Goal: Task Accomplishment & Management: Manage account settings

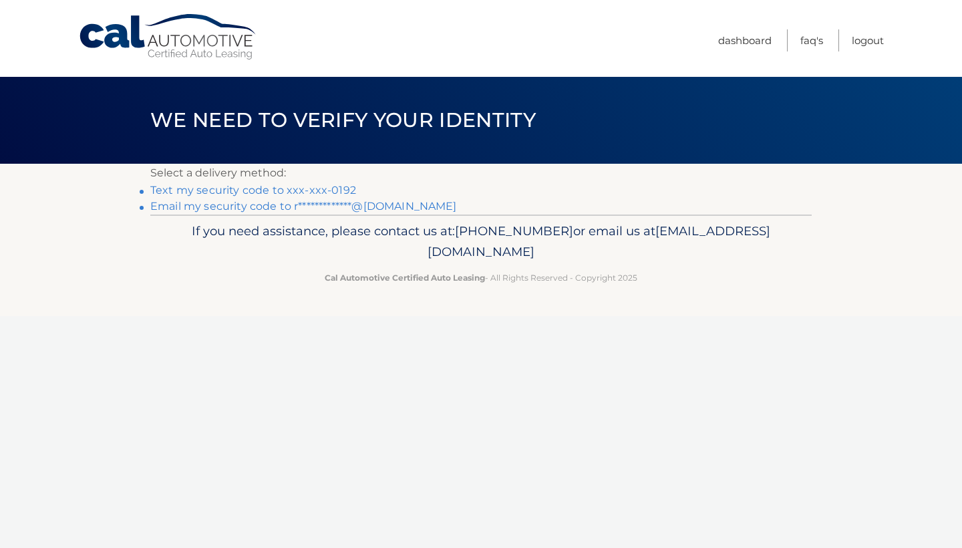
click at [335, 193] on link "Text my security code to xxx-xxx-0192" at bounding box center [253, 190] width 206 height 13
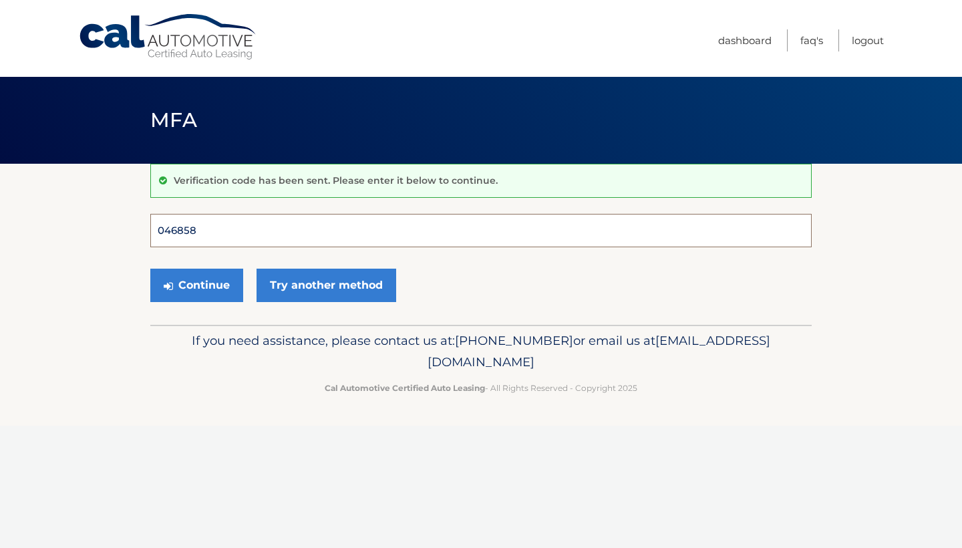
type input "046858"
click at [196, 284] on button "Continue" at bounding box center [196, 284] width 93 height 33
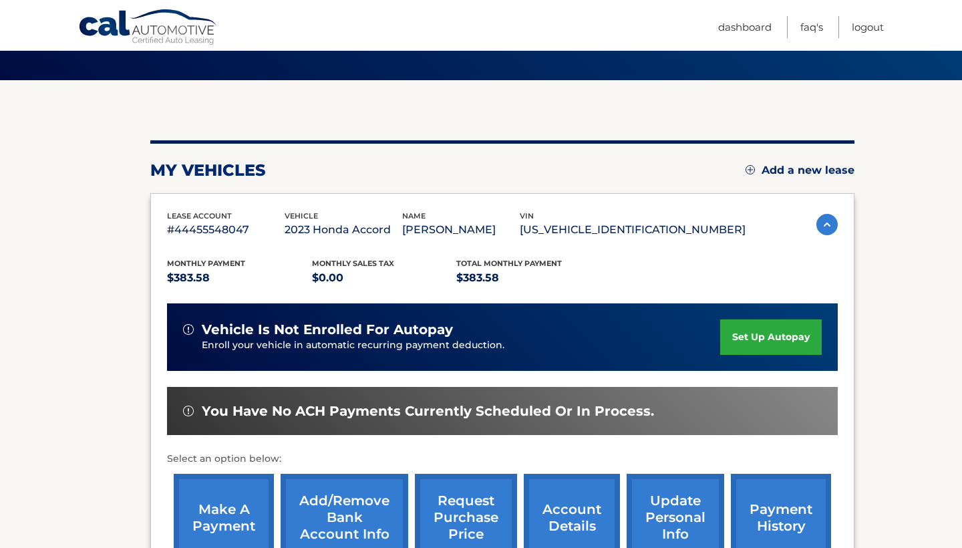
scroll to position [177, 0]
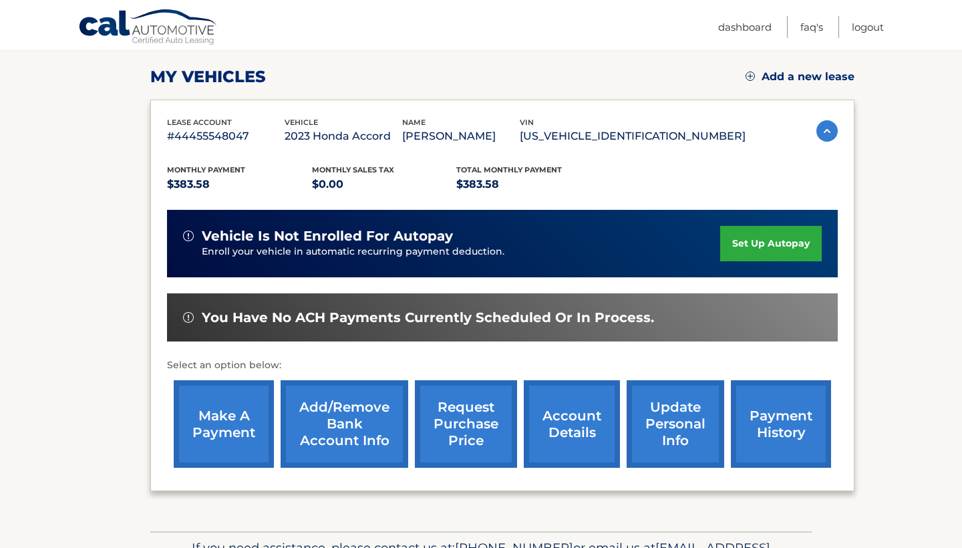
click at [243, 414] on link "make a payment" at bounding box center [224, 423] width 100 height 87
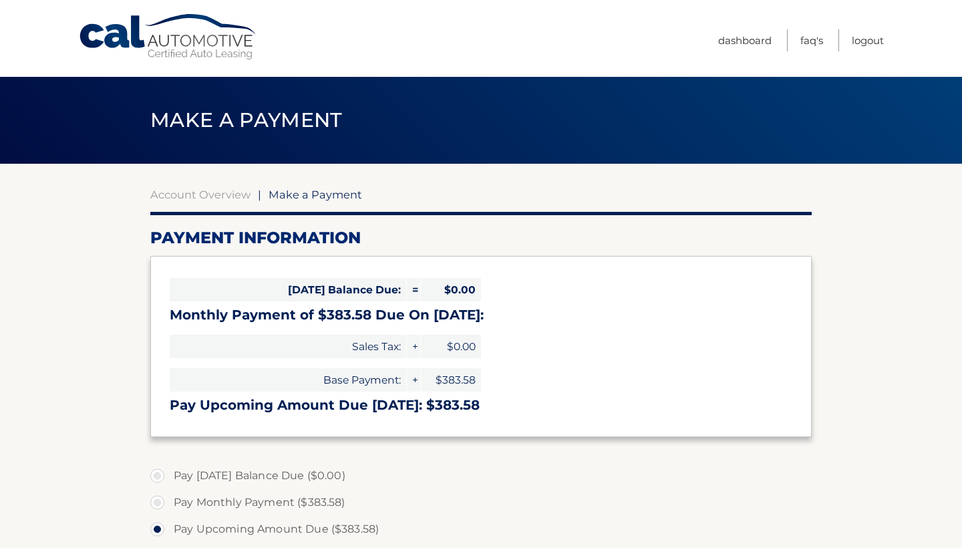
select select "NDg0ODllMzQtNzJmOS00MmMxLTk0YTctM2I3ZjNjZTA2ODZj"
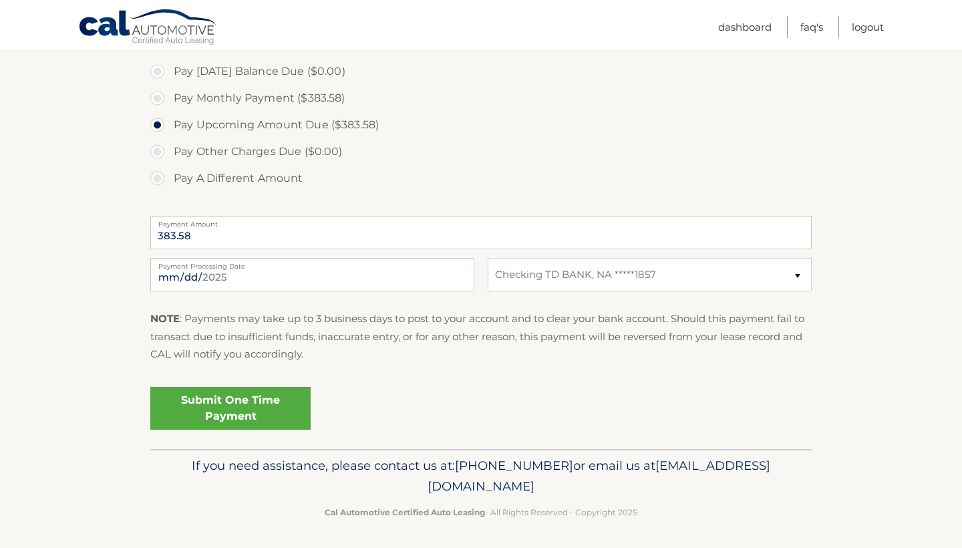
scroll to position [403, 0]
click at [252, 399] on link "Submit One Time Payment" at bounding box center [230, 408] width 160 height 43
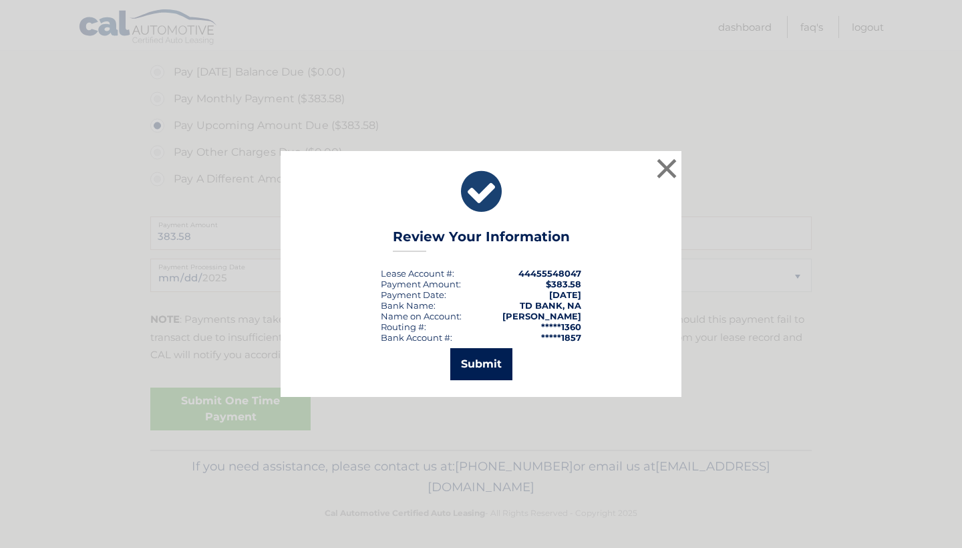
click at [471, 360] on button "Submit" at bounding box center [481, 364] width 62 height 32
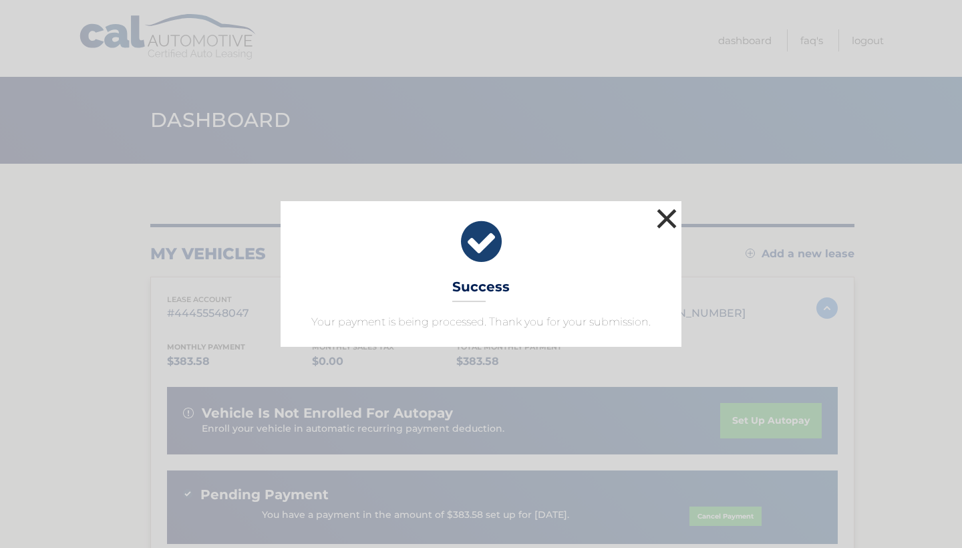
click at [662, 222] on button "×" at bounding box center [666, 218] width 27 height 27
